Goal: Entertainment & Leisure: Consume media (video, audio)

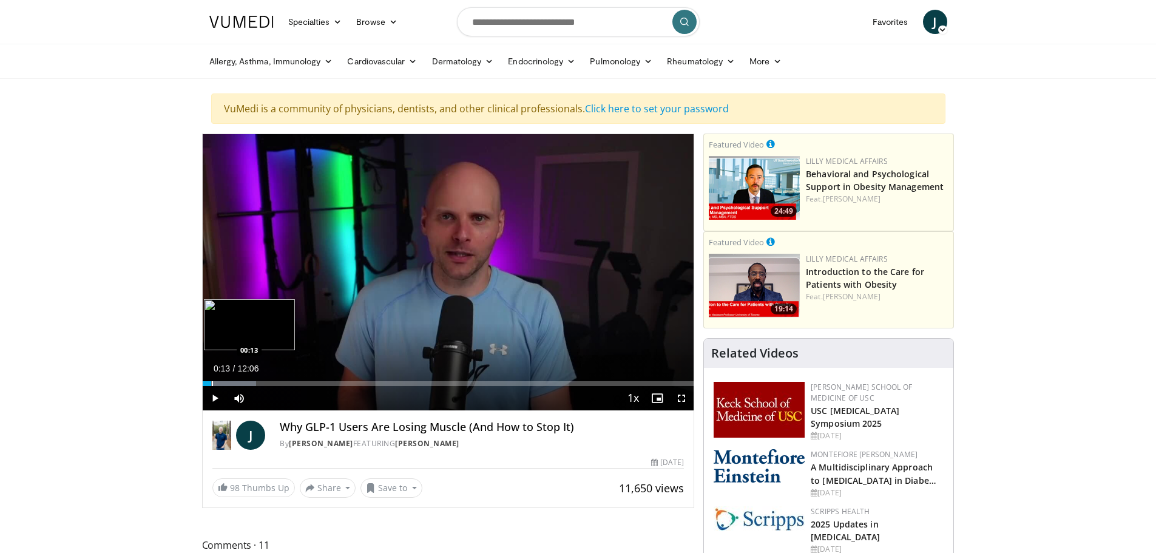
click at [212, 384] on div "Progress Bar" at bounding box center [212, 383] width 1 height 5
click at [215, 384] on div "10 seconds Tap to unmute" at bounding box center [449, 272] width 492 height 276
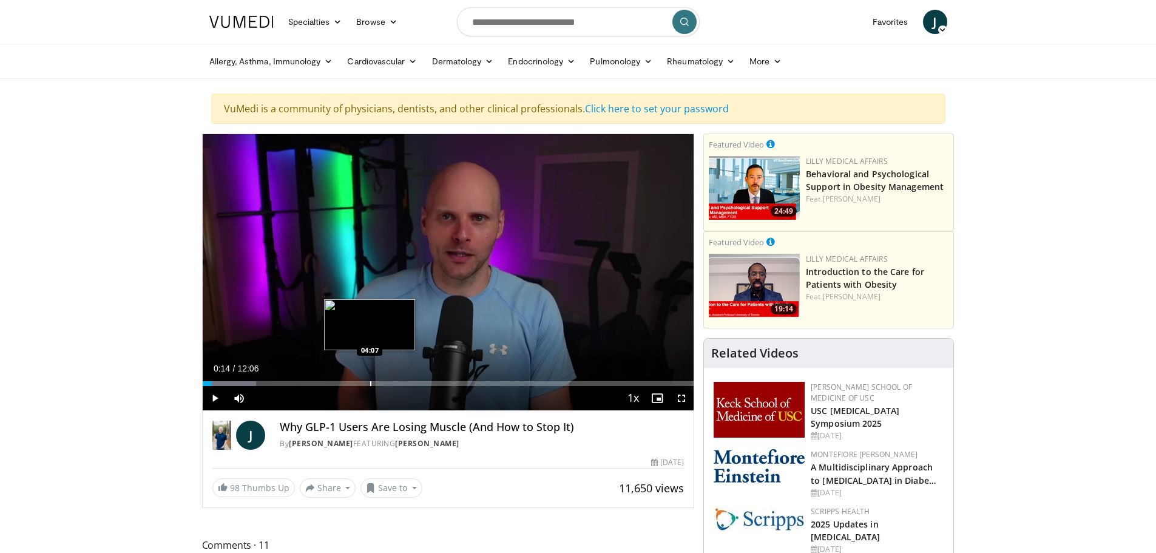
click at [370, 382] on div "Progress Bar" at bounding box center [370, 383] width 1 height 5
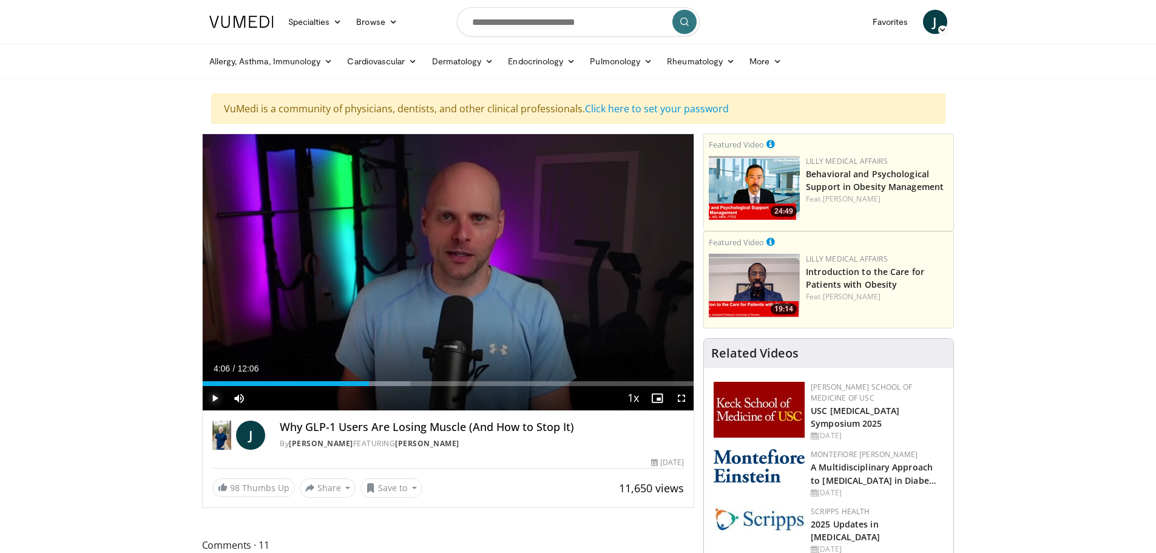
click at [214, 398] on span "Video Player" at bounding box center [215, 398] width 24 height 24
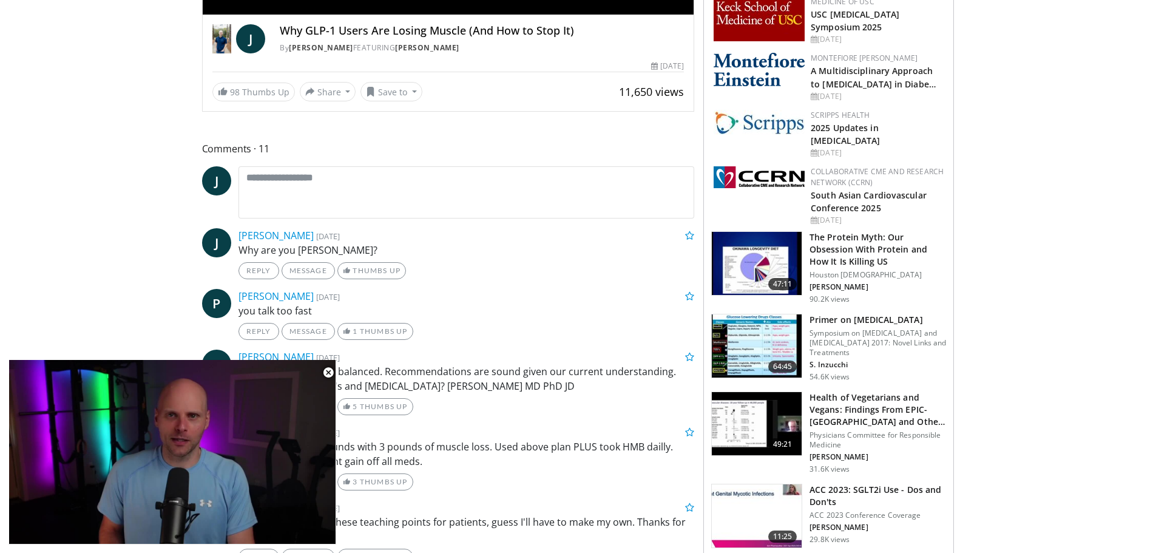
scroll to position [425, 0]
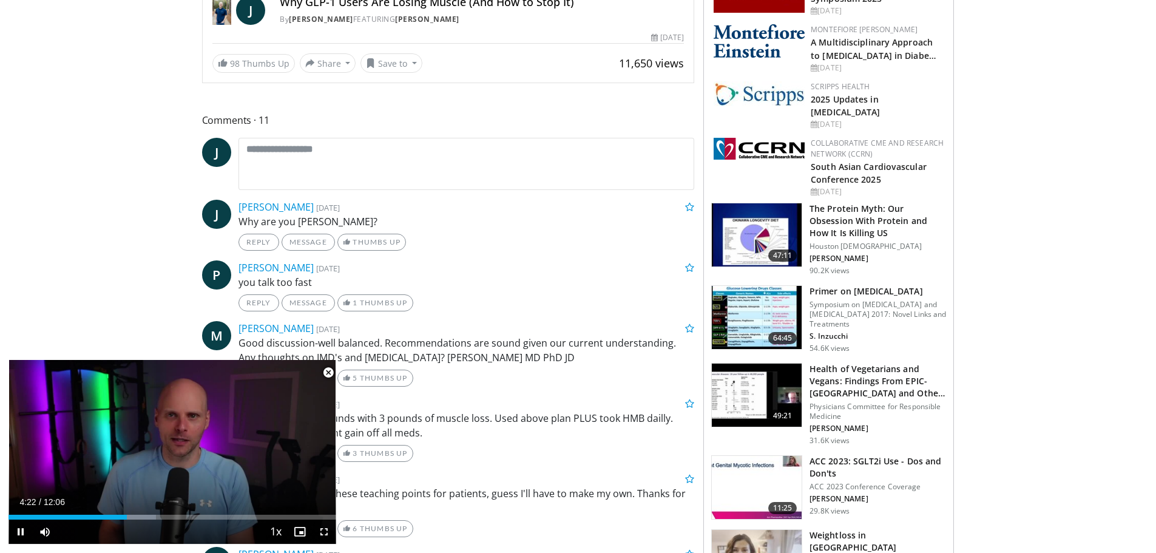
click at [329, 372] on span "Video Player" at bounding box center [328, 372] width 24 height 24
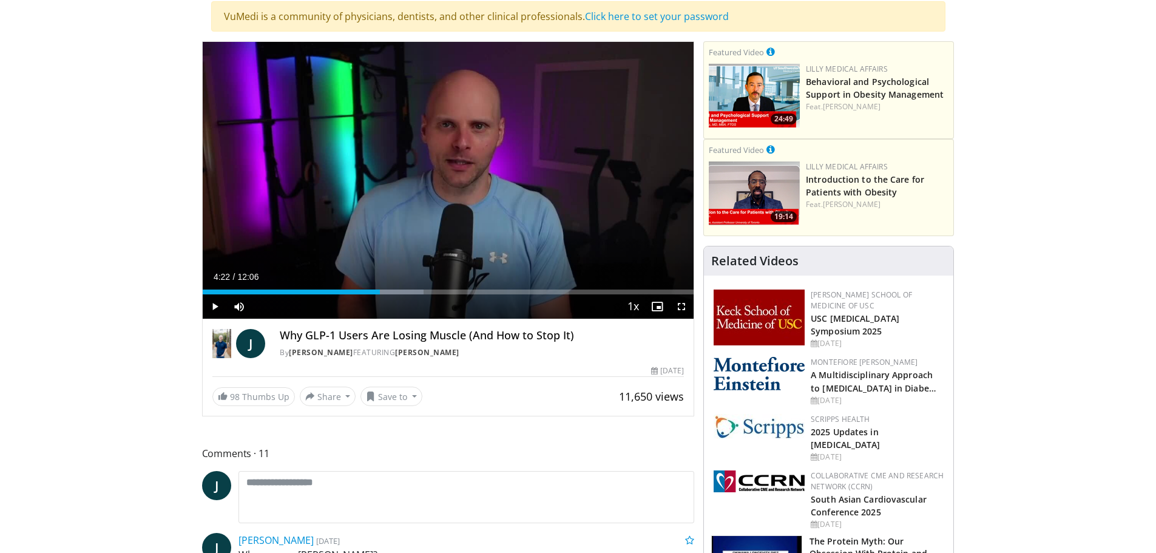
scroll to position [27, 0]
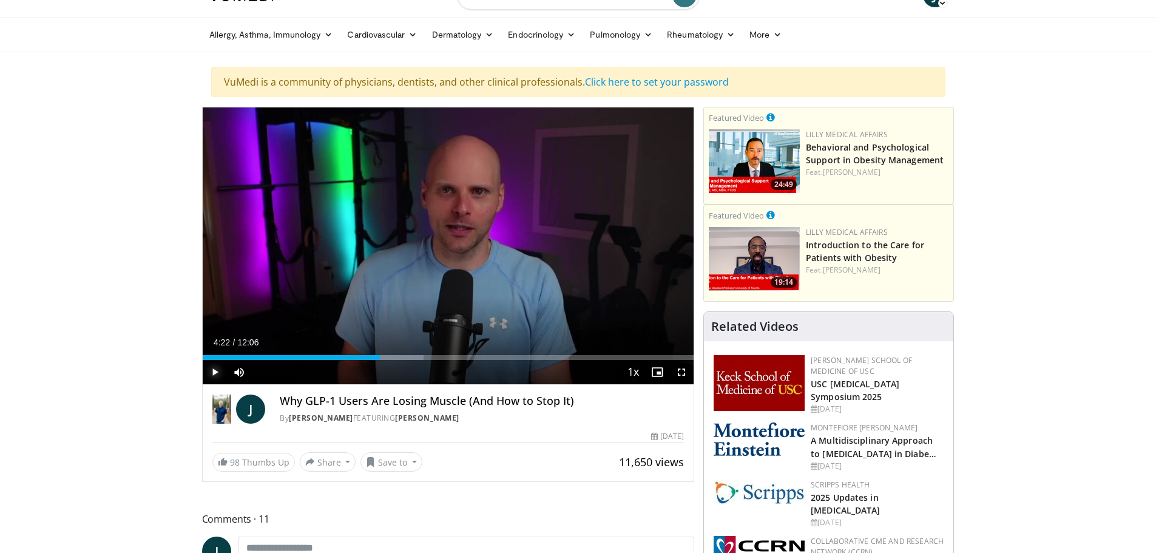
click at [215, 371] on span "Video Player" at bounding box center [215, 372] width 24 height 24
click at [369, 358] on div "Progress Bar" at bounding box center [368, 357] width 1 height 5
click at [398, 357] on video-js "**********" at bounding box center [449, 245] width 492 height 277
click at [393, 354] on div "Loaded : 45.44% 04:41 04:41" at bounding box center [449, 354] width 492 height 12
click at [408, 357] on div "Progress Bar" at bounding box center [408, 357] width 1 height 5
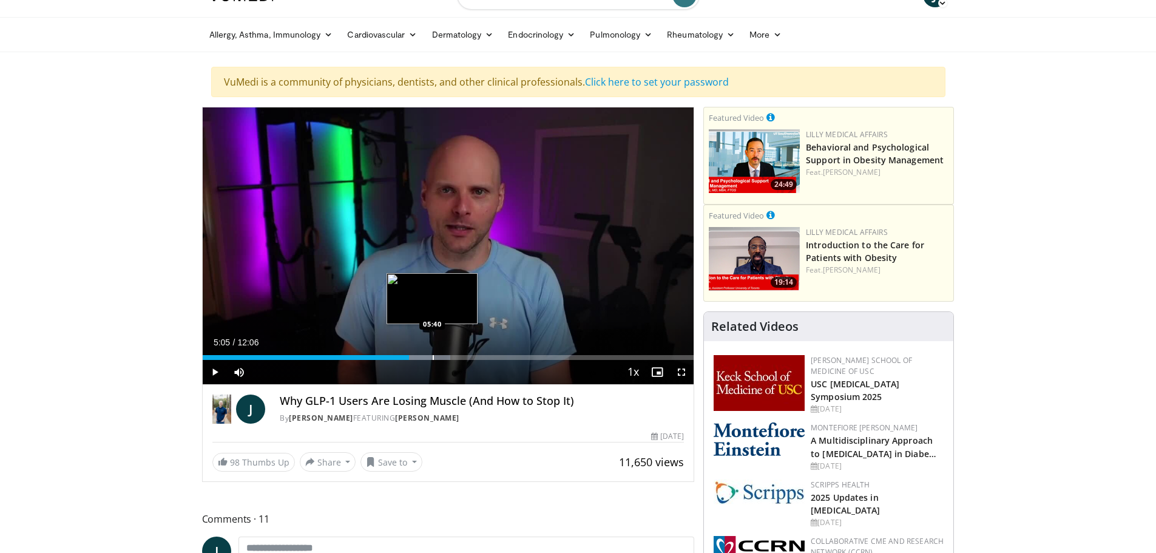
click at [433, 356] on div "Progress Bar" at bounding box center [433, 357] width 1 height 5
click at [456, 357] on div "Progress Bar" at bounding box center [455, 357] width 1 height 5
click at [472, 358] on div "10 seconds Tap to unmute" at bounding box center [449, 245] width 492 height 277
click at [215, 367] on span "Video Player" at bounding box center [215, 372] width 24 height 24
click at [475, 356] on div "Progress Bar" at bounding box center [475, 357] width 1 height 5
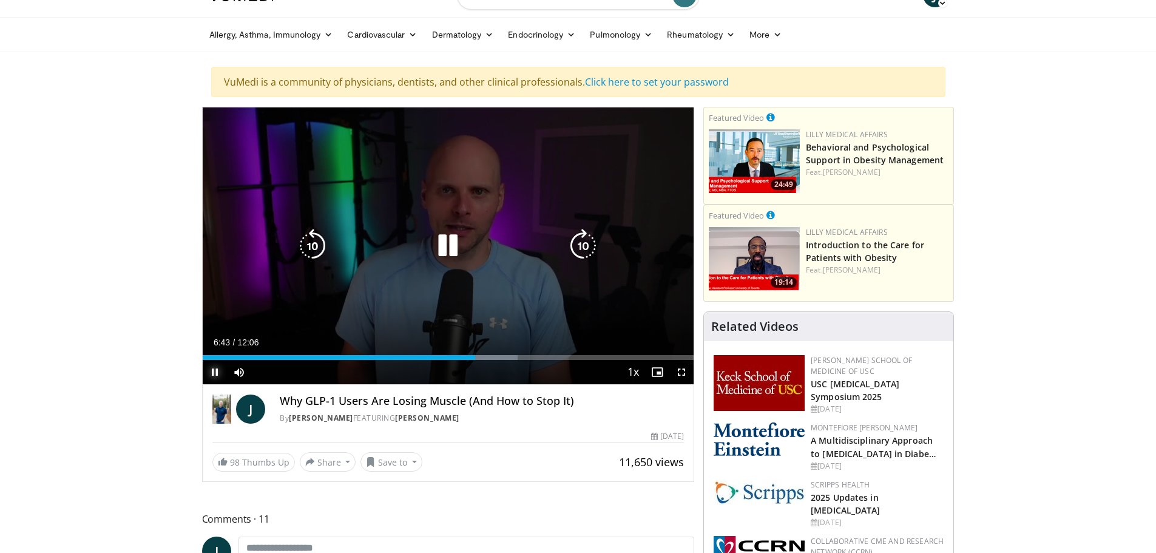
click at [487, 354] on div "Loaded : 64.13% 06:43 06:55" at bounding box center [449, 354] width 492 height 12
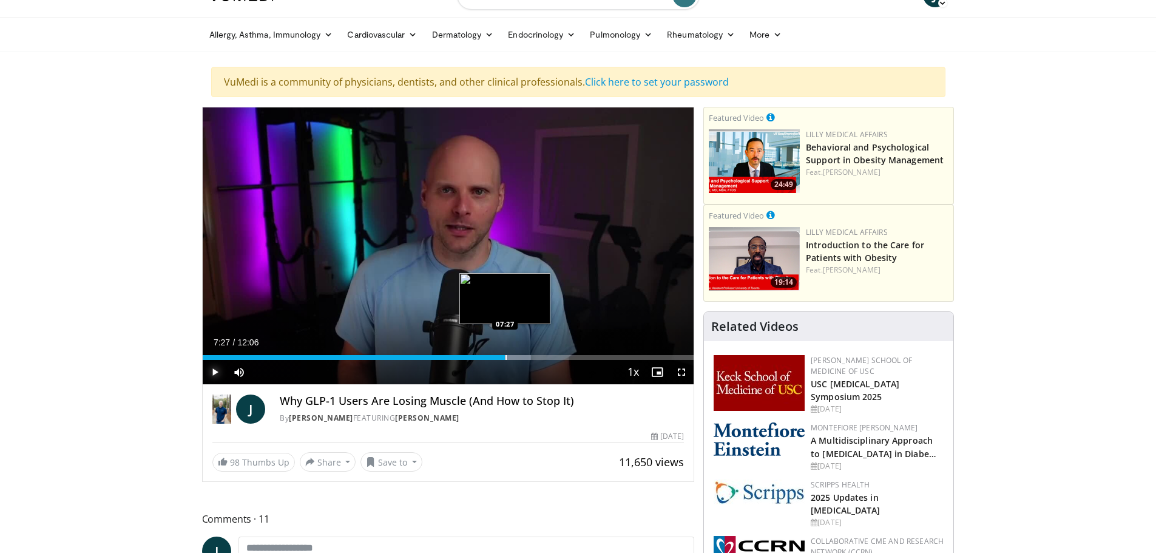
click at [505, 354] on div "Loaded : 66.86% 07:02 07:27" at bounding box center [449, 354] width 492 height 12
click at [514, 352] on div "Loaded : 70.23% 07:28 07:39" at bounding box center [449, 354] width 492 height 12
click at [542, 359] on div "Progress Bar" at bounding box center [541, 357] width 1 height 5
click at [556, 357] on div "Progress Bar" at bounding box center [556, 357] width 1 height 5
drag, startPoint x: 567, startPoint y: 360, endPoint x: 575, endPoint y: 360, distance: 7.9
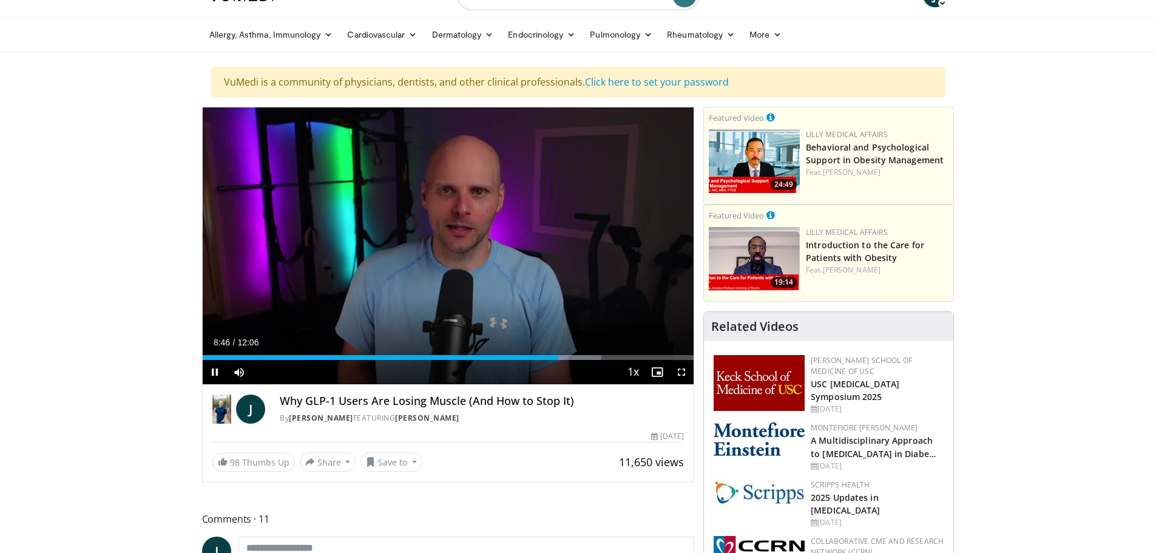
click at [567, 360] on video-js "**********" at bounding box center [449, 245] width 492 height 277
click at [598, 359] on div "Loaded : 81.24% 08:47 09:24" at bounding box center [449, 357] width 492 height 5
click at [613, 359] on div "Progress Bar" at bounding box center [612, 357] width 1 height 5
click at [626, 357] on div "Progress Bar" at bounding box center [626, 357] width 1 height 5
click at [578, 357] on div "Progress Bar" at bounding box center [578, 357] width 1 height 5
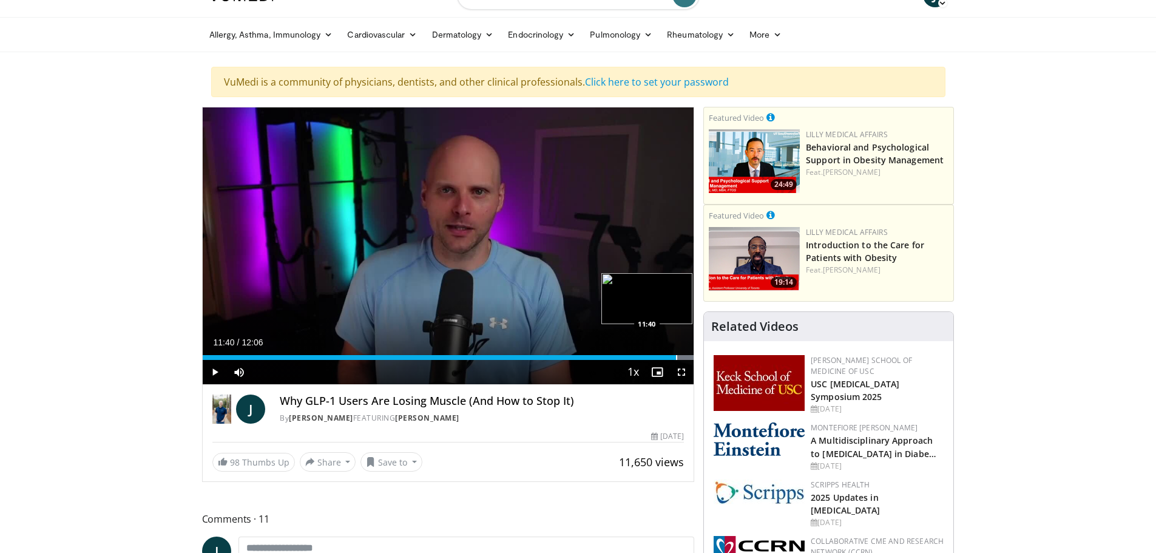
click at [676, 357] on div "Progress Bar" at bounding box center [676, 357] width 1 height 5
click at [683, 356] on div "Progress Bar" at bounding box center [683, 357] width 1 height 5
click at [688, 356] on div "Progress Bar" at bounding box center [688, 357] width 1 height 5
